Goal: Task Accomplishment & Management: Manage account settings

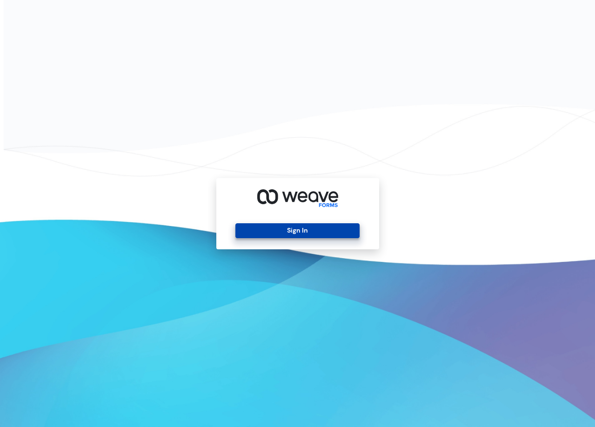
click at [328, 229] on button "Sign In" at bounding box center [297, 230] width 124 height 15
